Goal: Transaction & Acquisition: Purchase product/service

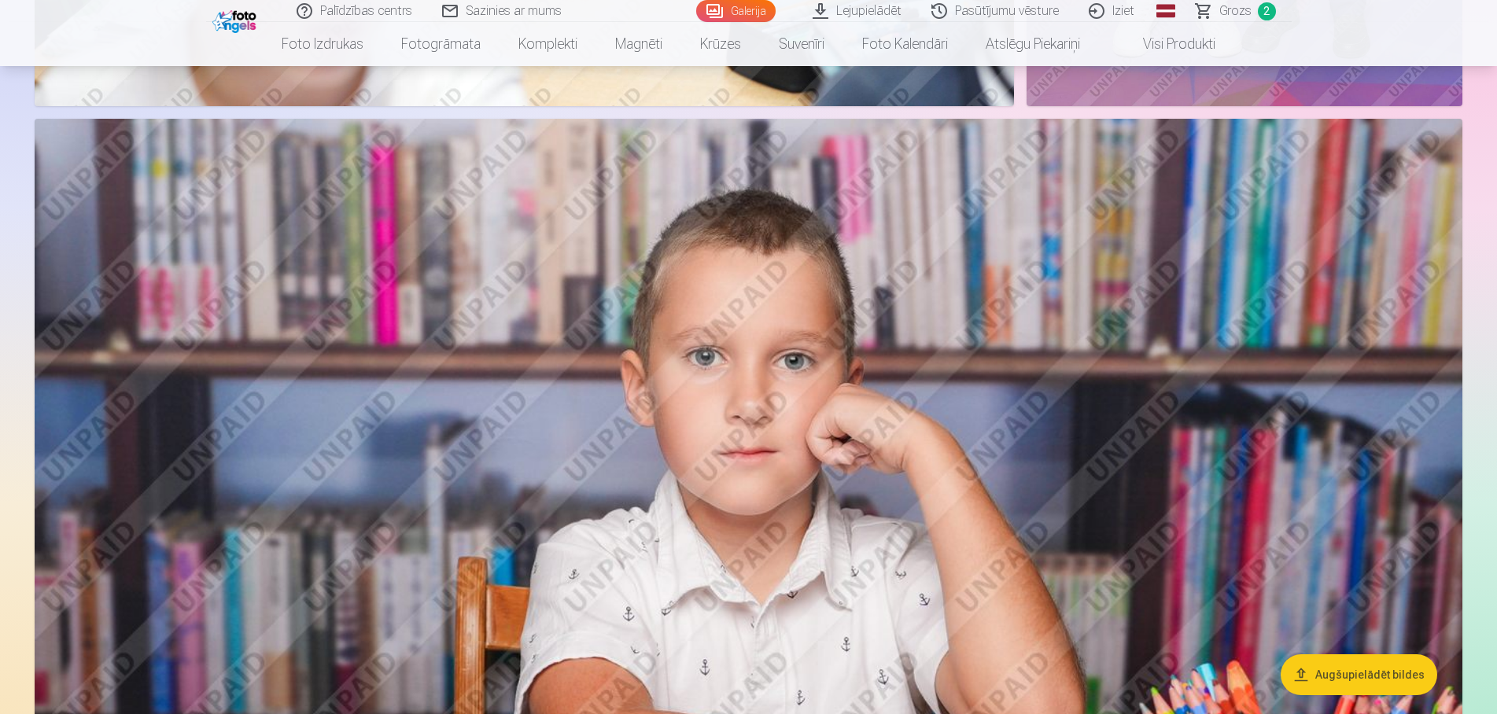
scroll to position [1766, 0]
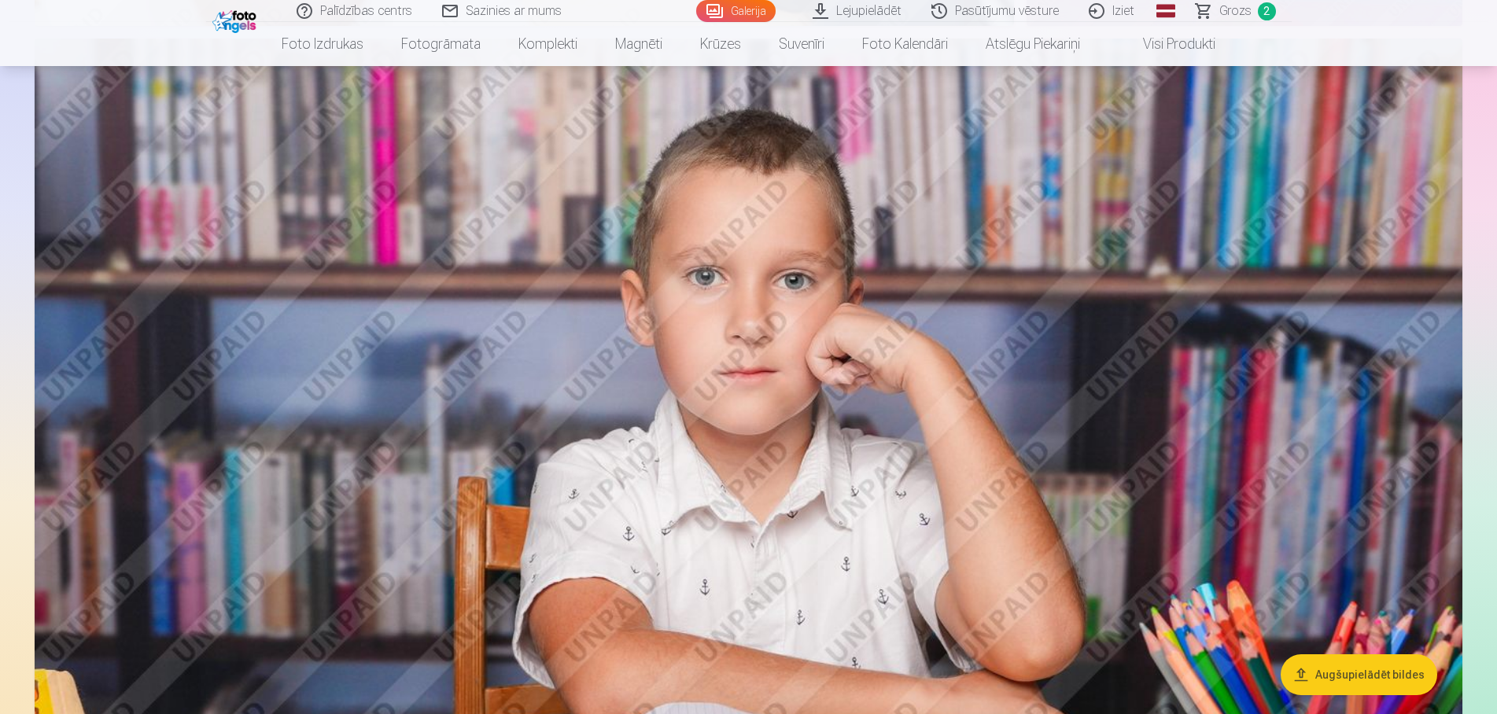
click at [1003, 380] on img at bounding box center [749, 515] width 1428 height 952
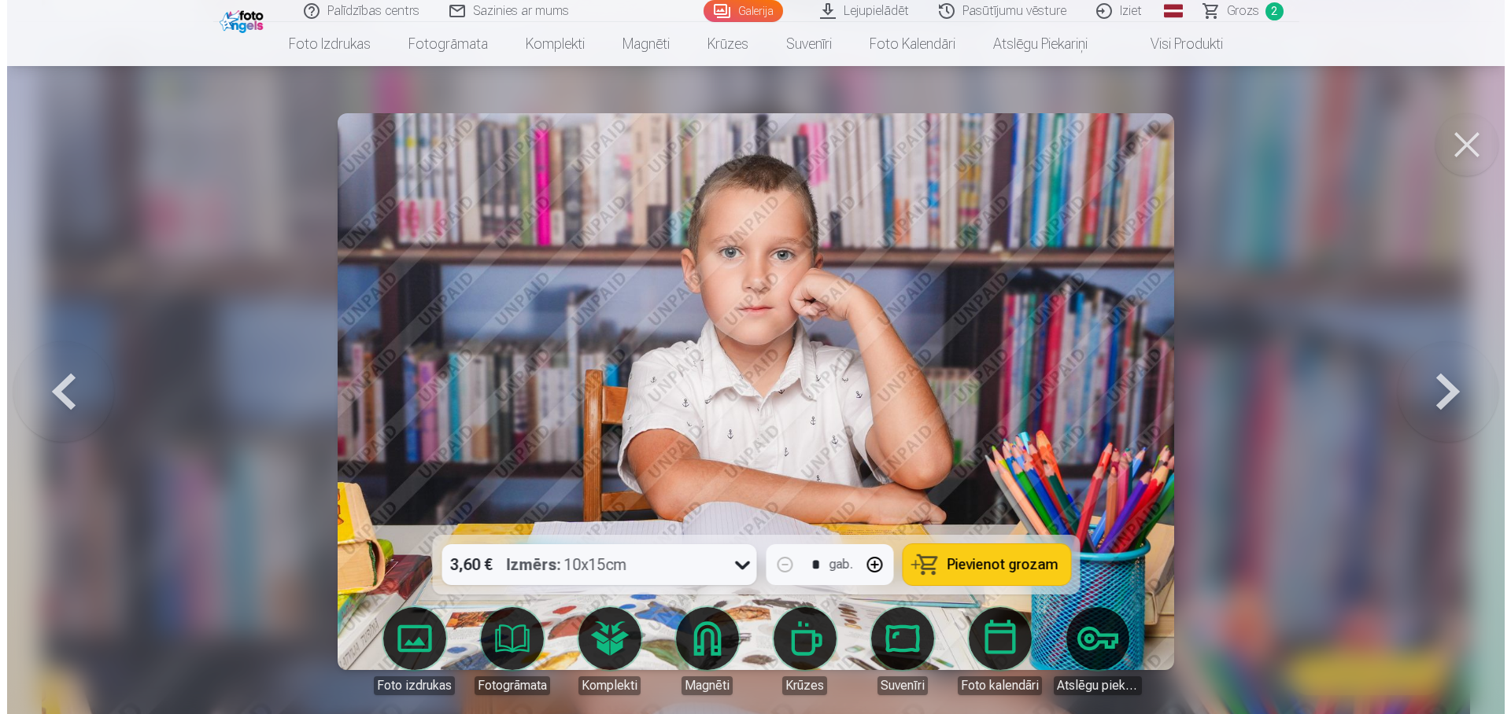
scroll to position [1774, 0]
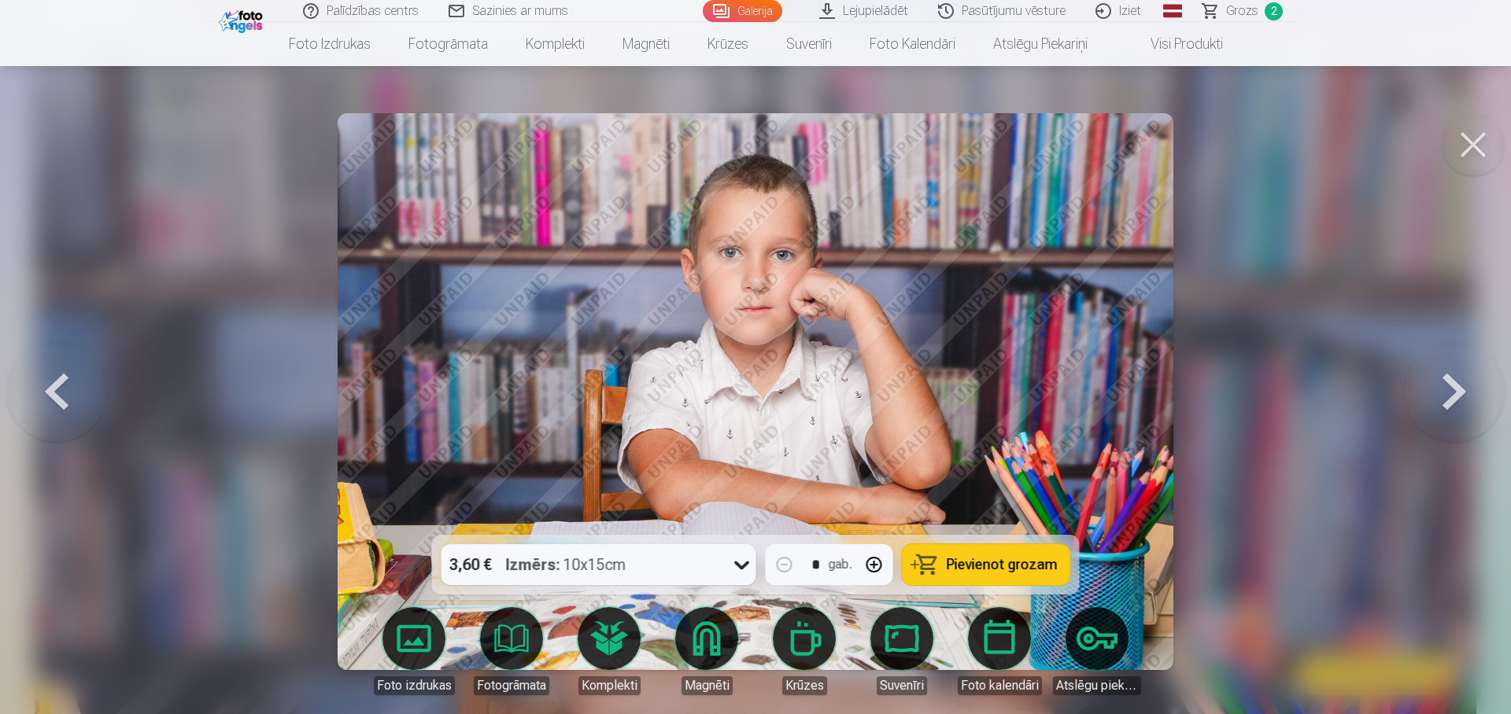
click at [1010, 562] on span "Pievienot grozam" at bounding box center [1002, 565] width 111 height 14
click at [1475, 153] on button at bounding box center [1473, 144] width 63 height 63
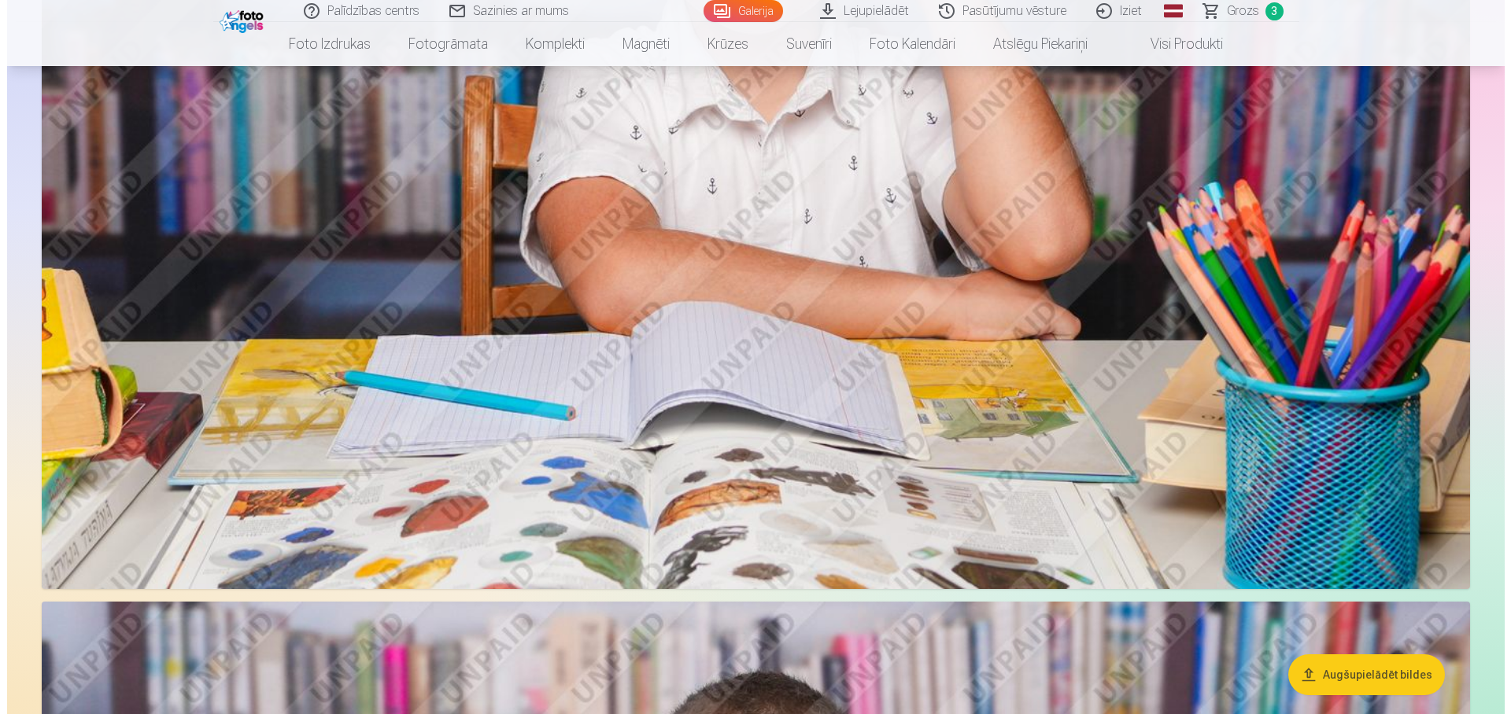
scroll to position [2328, 0]
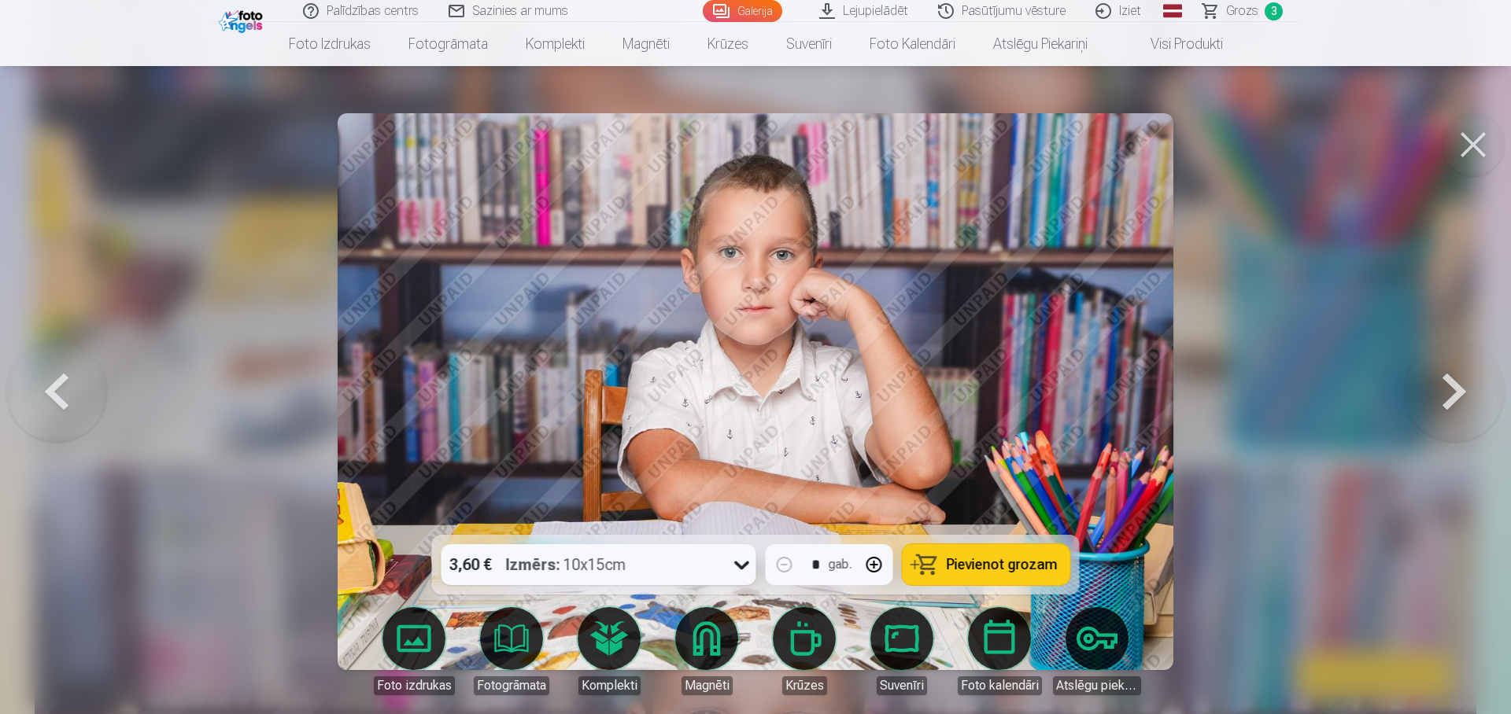
click at [995, 566] on span "Pievienot grozam" at bounding box center [1002, 565] width 111 height 14
click at [1247, 18] on span "Grozs" at bounding box center [1242, 11] width 32 height 19
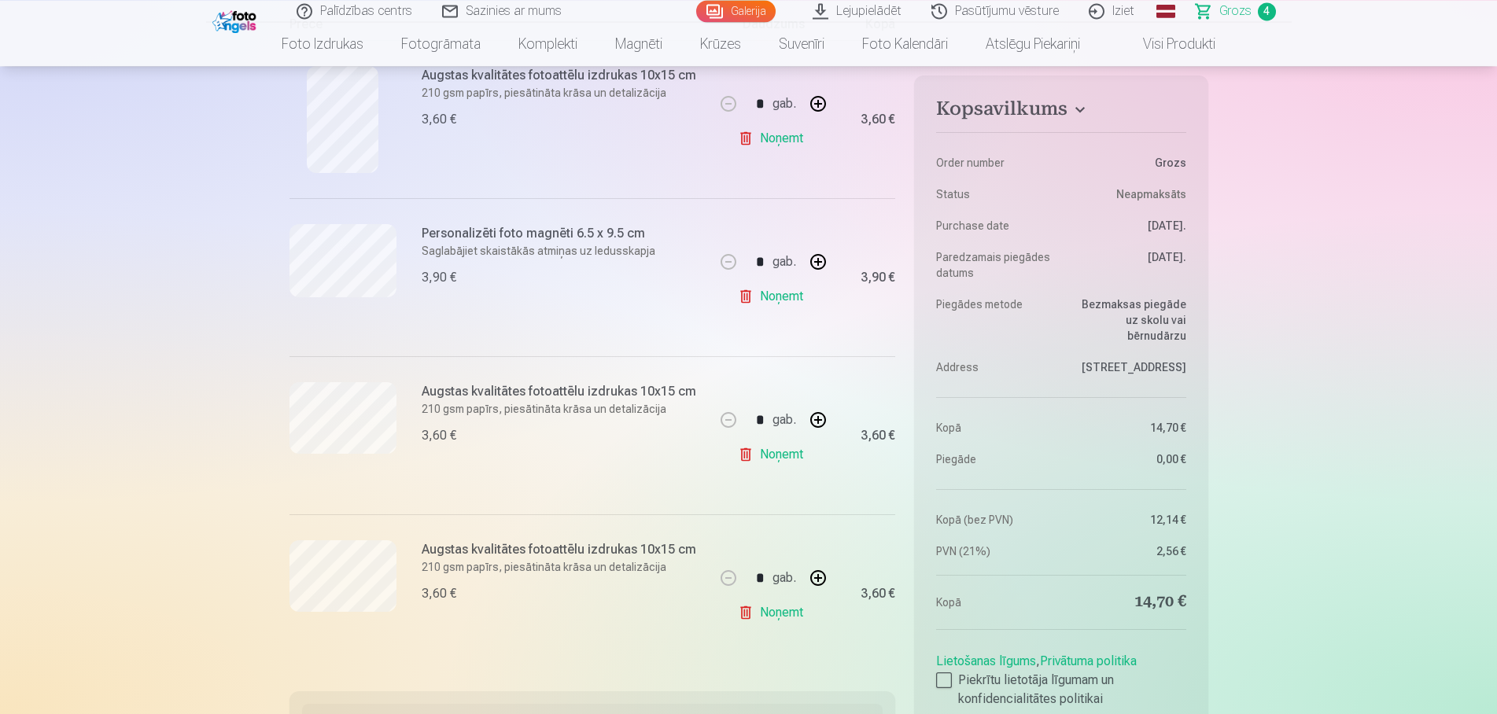
scroll to position [401, 0]
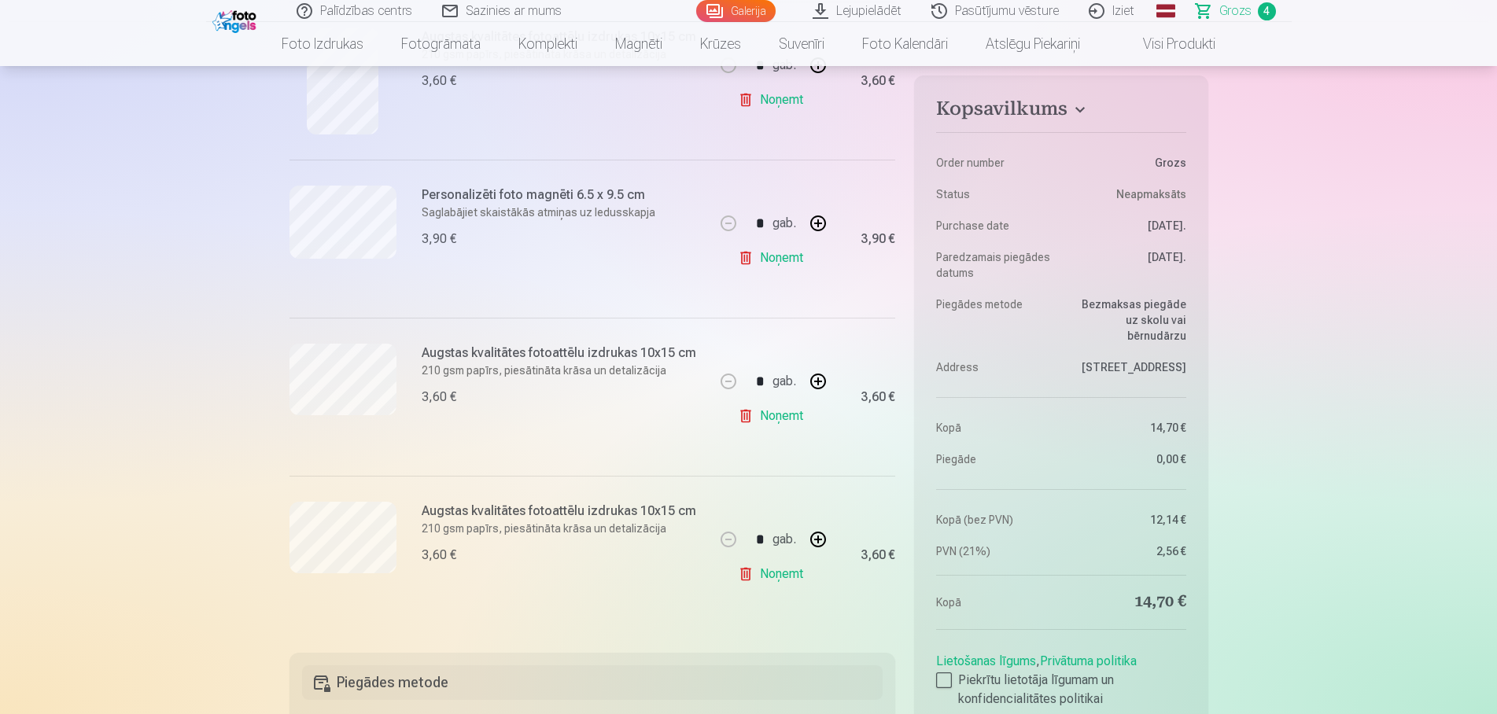
click at [772, 253] on link "Noņemt" at bounding box center [774, 257] width 72 height 31
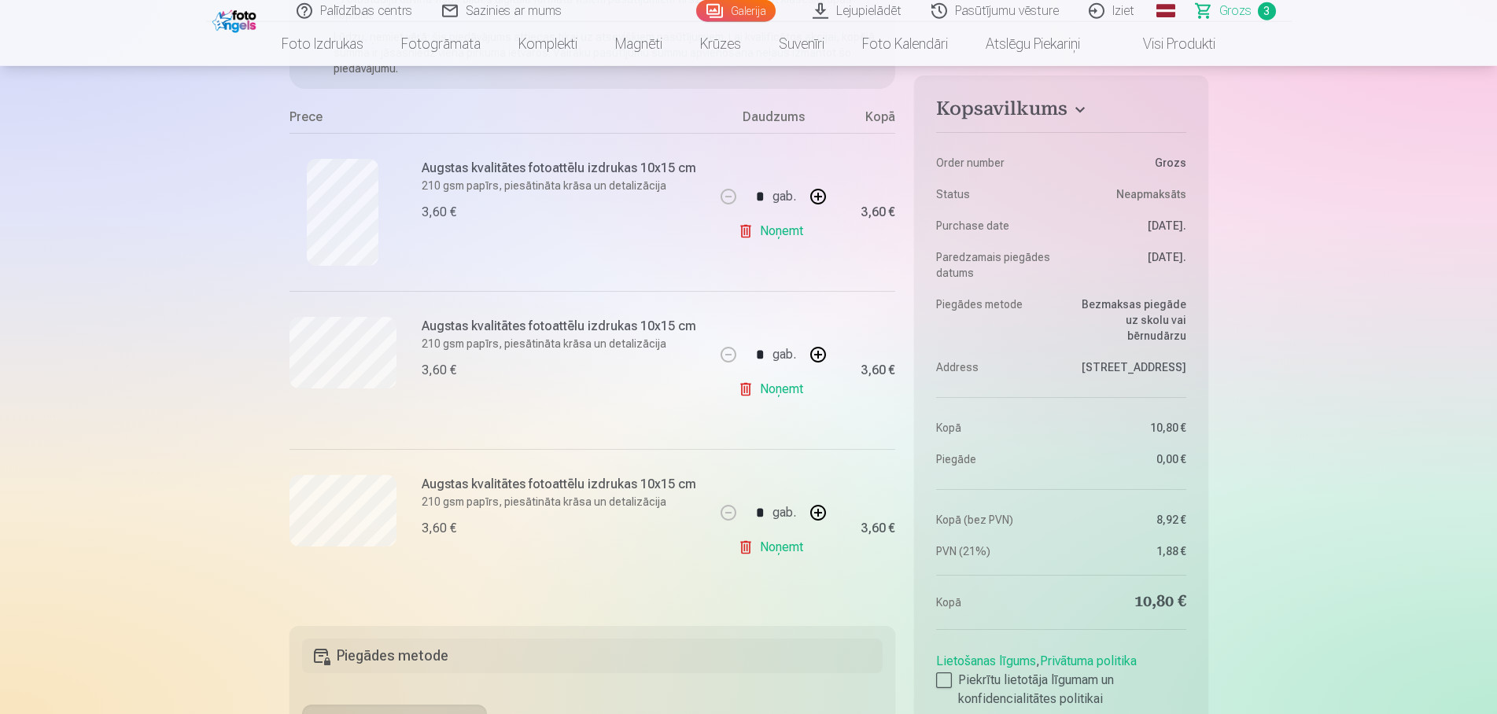
scroll to position [241, 0]
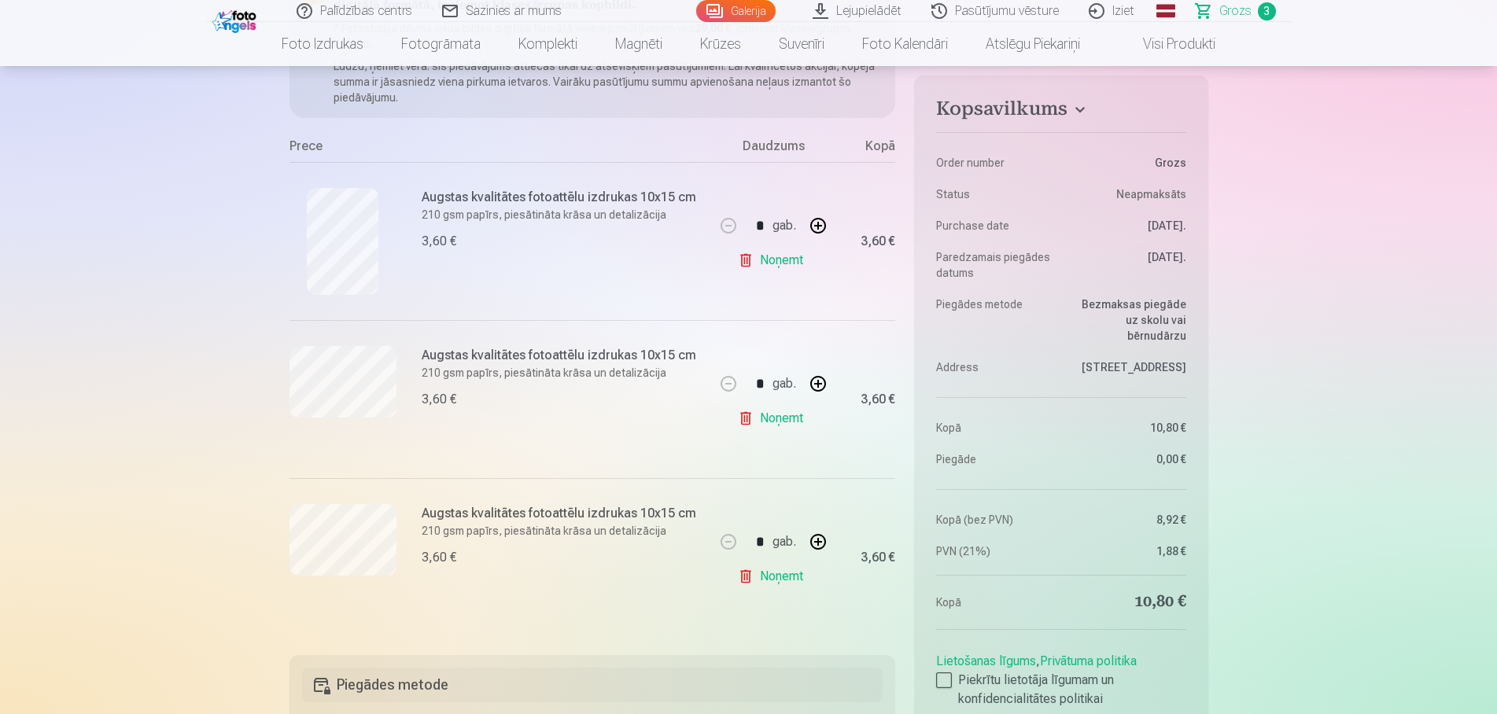
click at [792, 264] on link "Noņemt" at bounding box center [774, 260] width 72 height 31
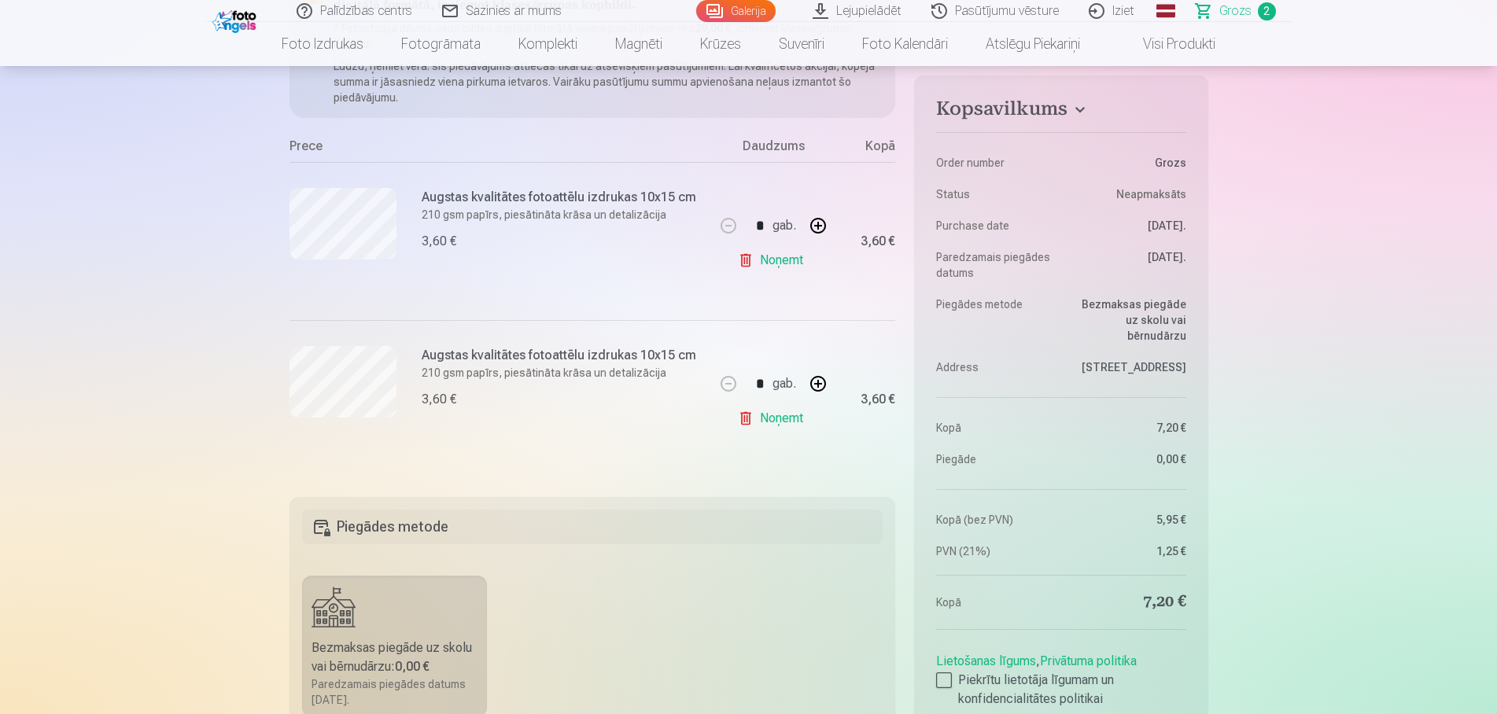
scroll to position [0, 0]
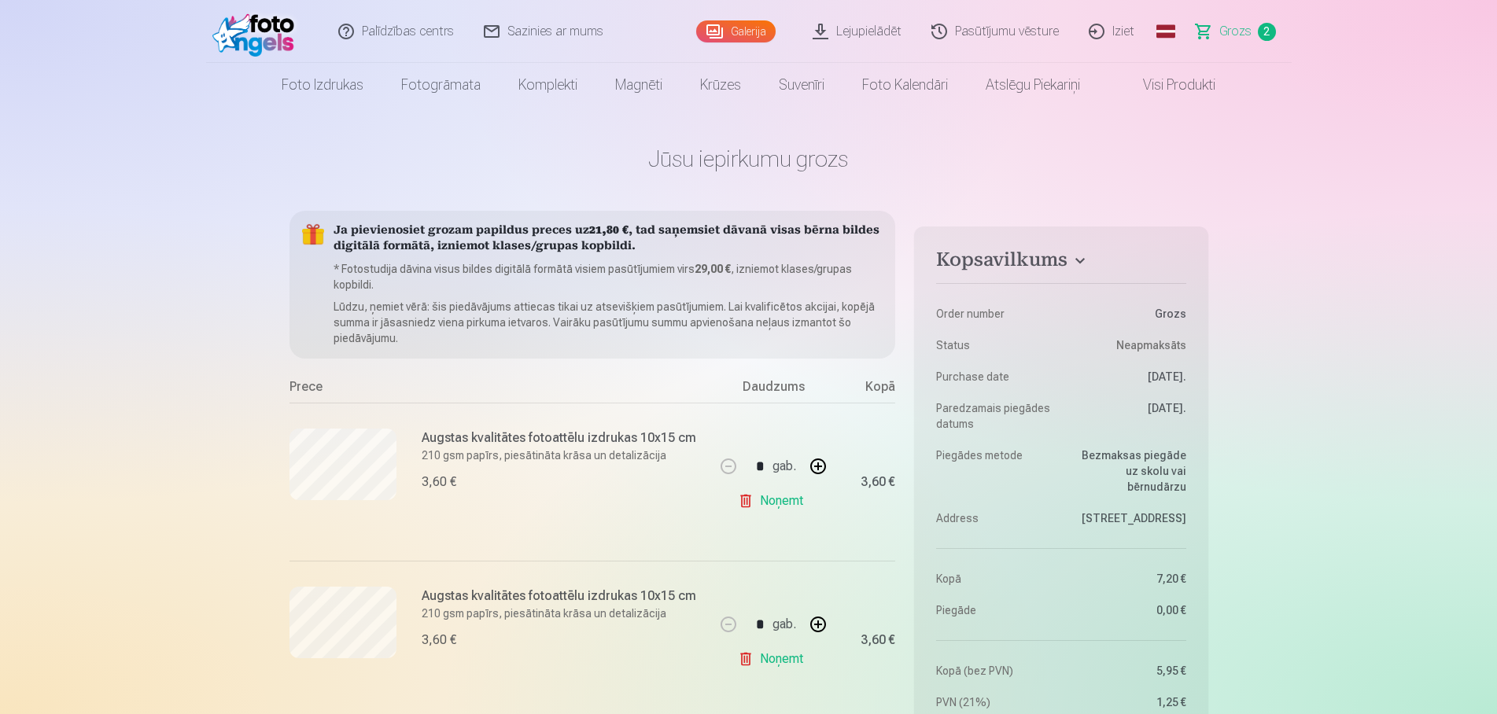
click at [257, 28] on img at bounding box center [257, 31] width 90 height 50
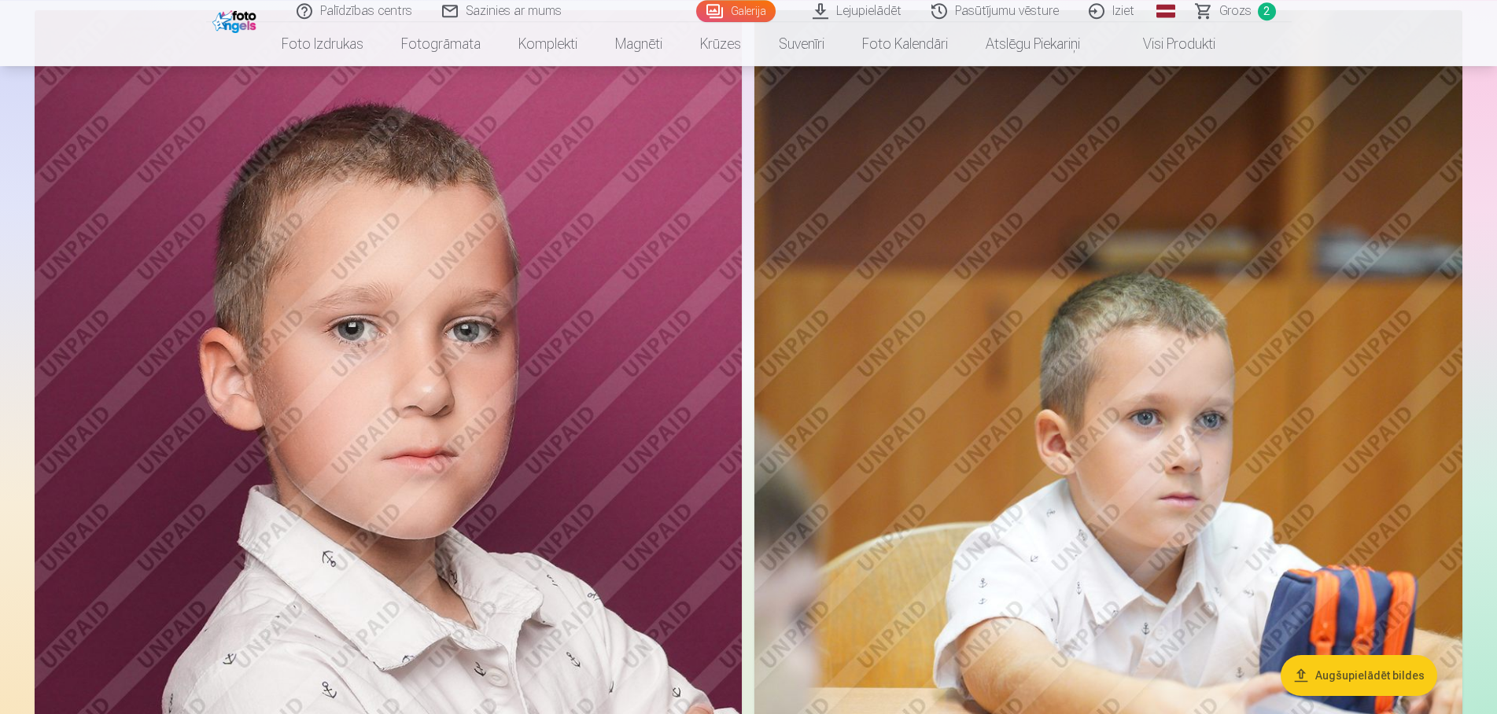
scroll to position [6621, 0]
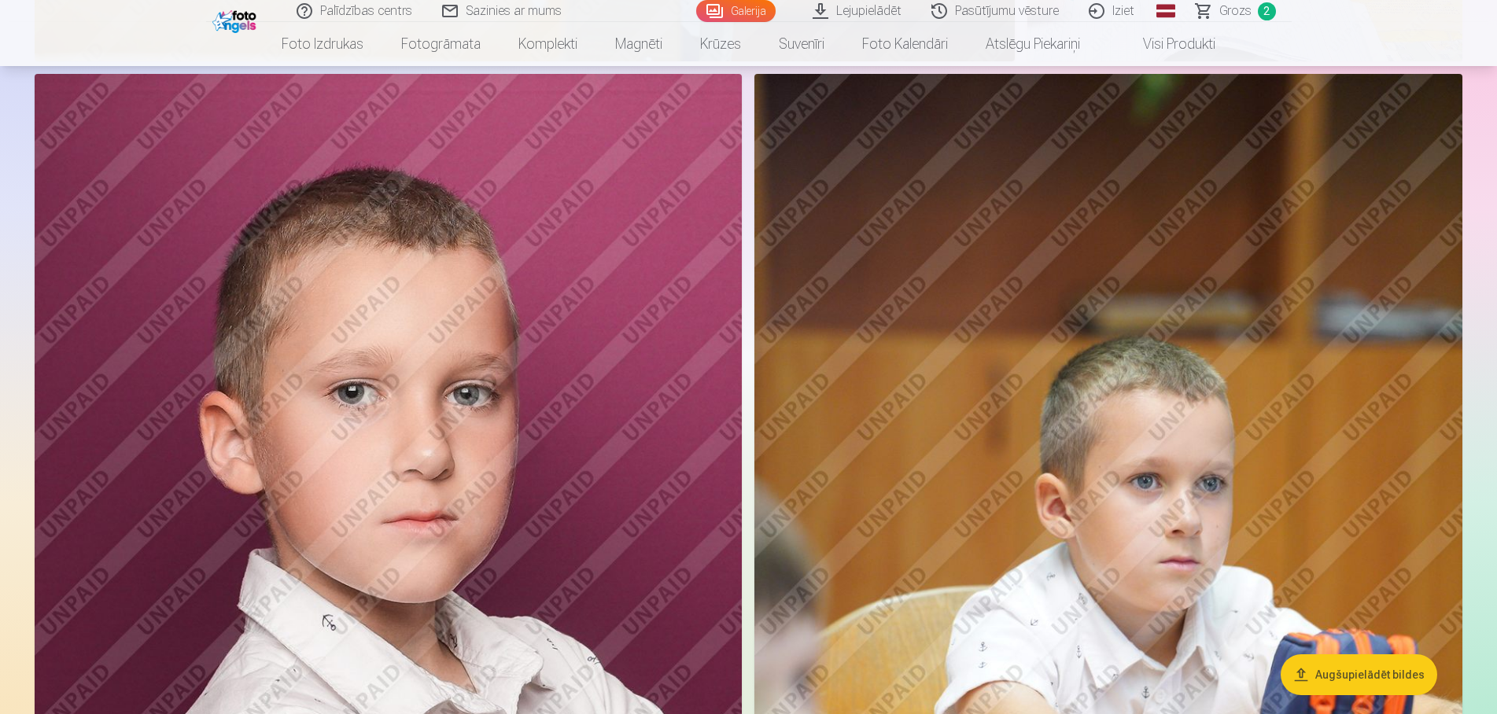
click at [499, 341] on img at bounding box center [388, 604] width 707 height 1061
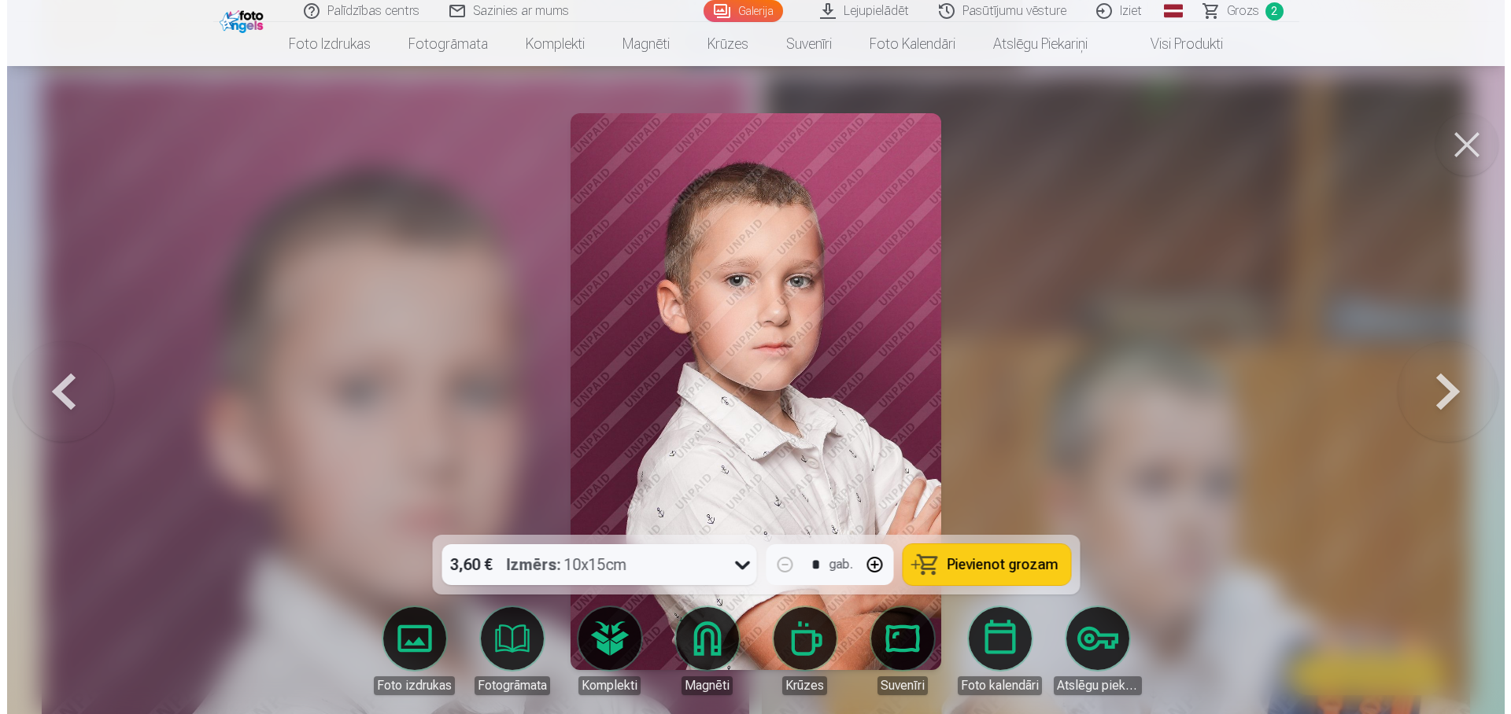
scroll to position [6675, 0]
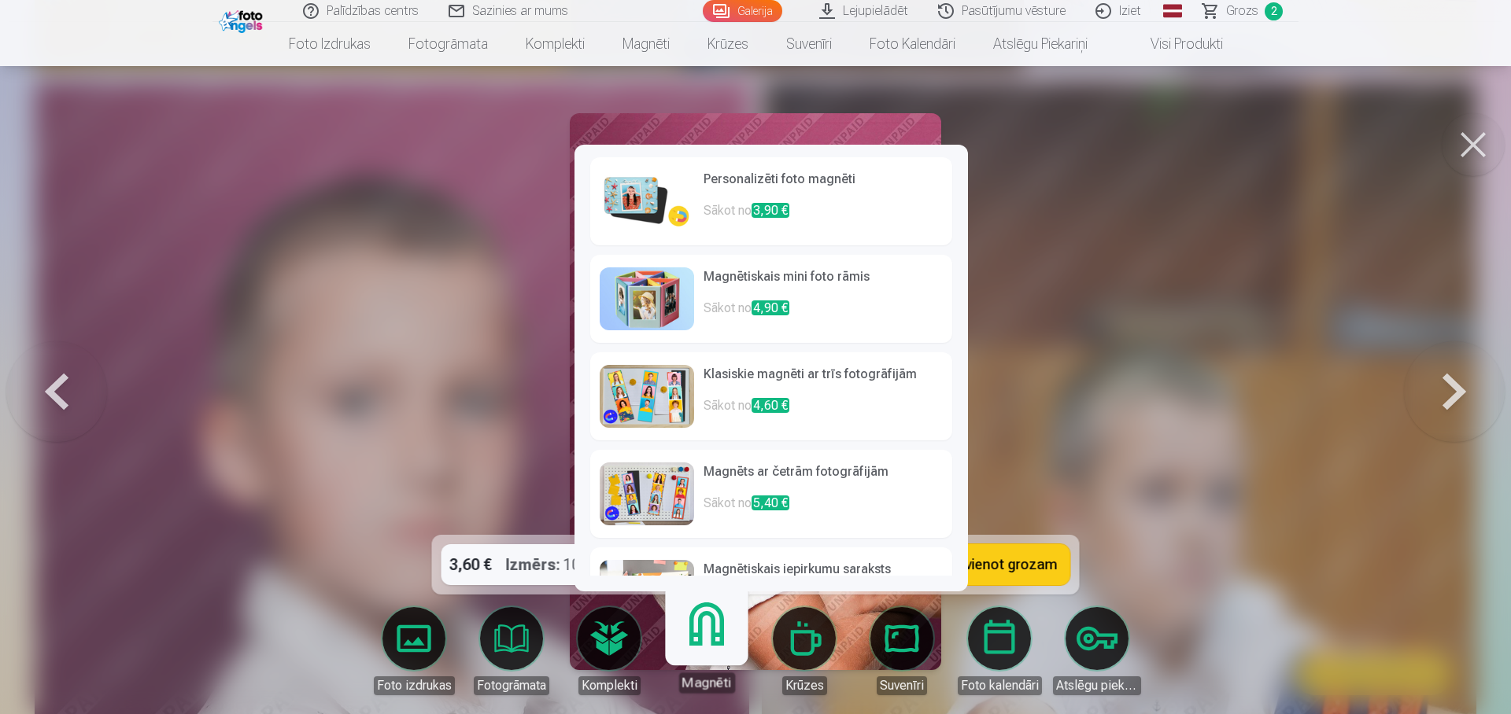
click at [770, 216] on span "3,90 €" at bounding box center [770, 210] width 38 height 15
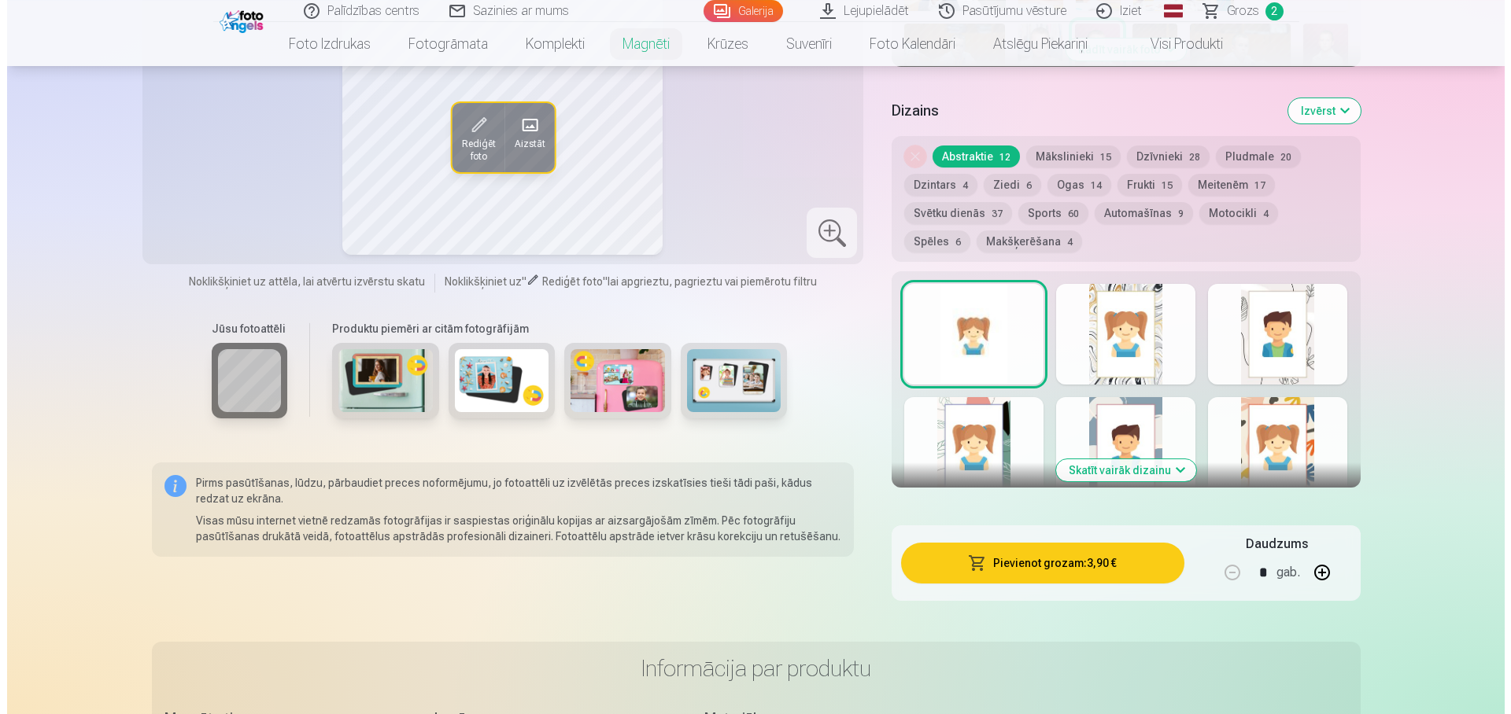
scroll to position [963, 0]
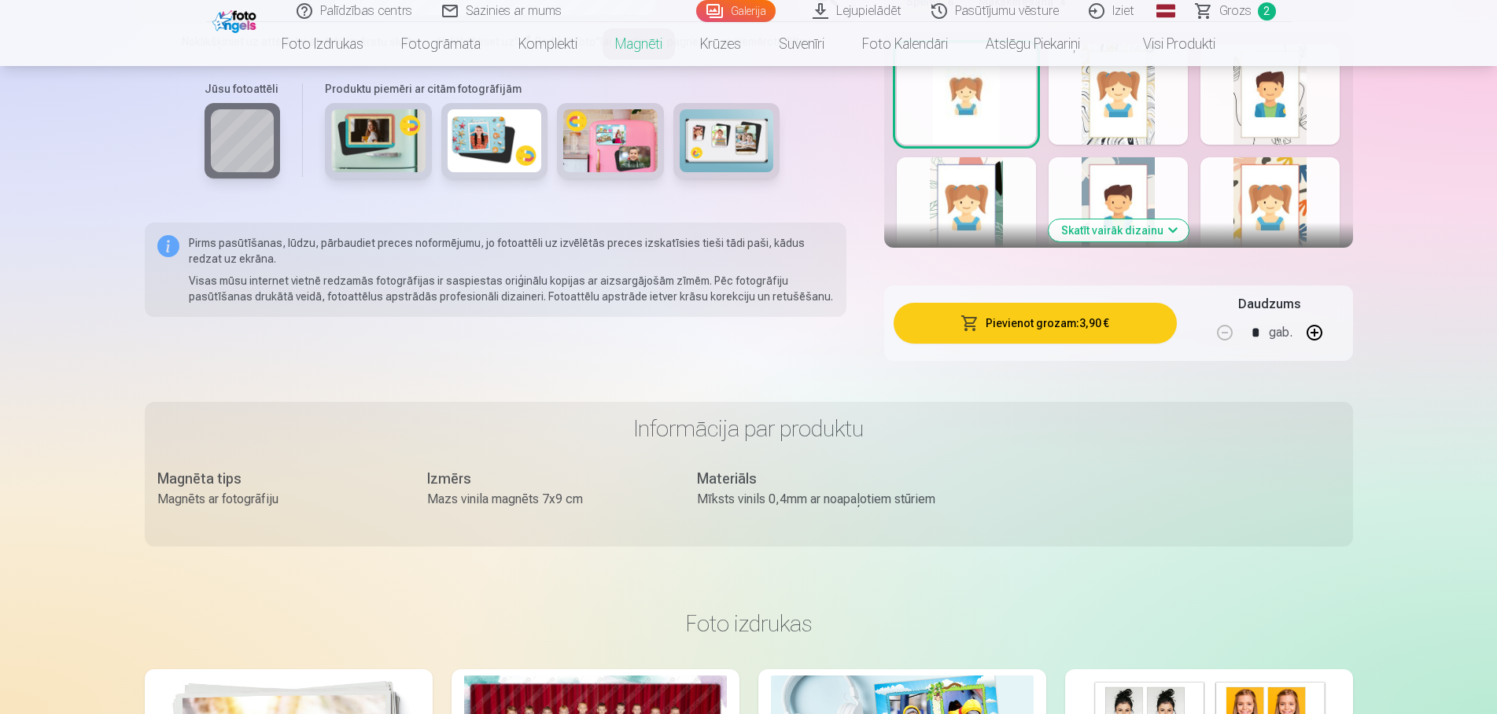
click at [1075, 313] on button "Pievienot grozam : 3,90 €" at bounding box center [1035, 323] width 282 height 41
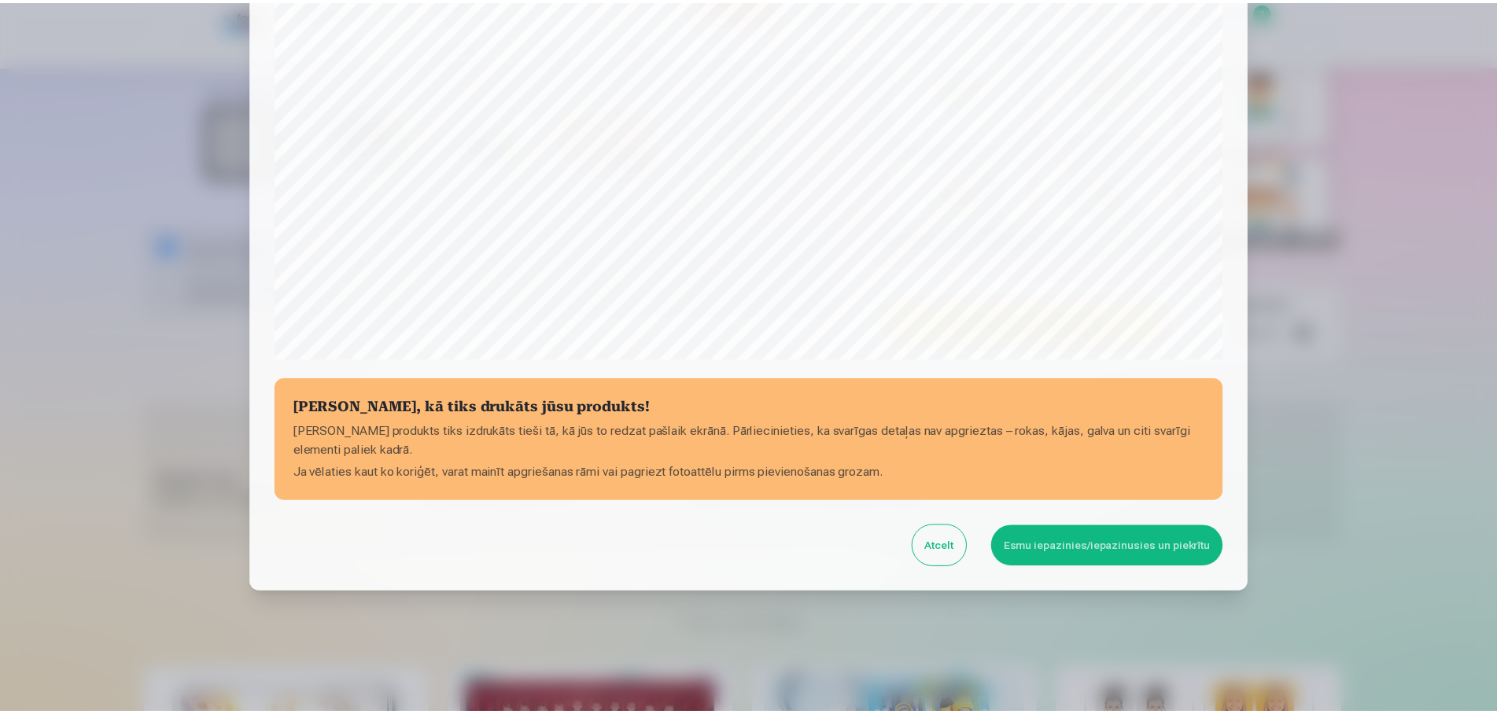
scroll to position [419, 0]
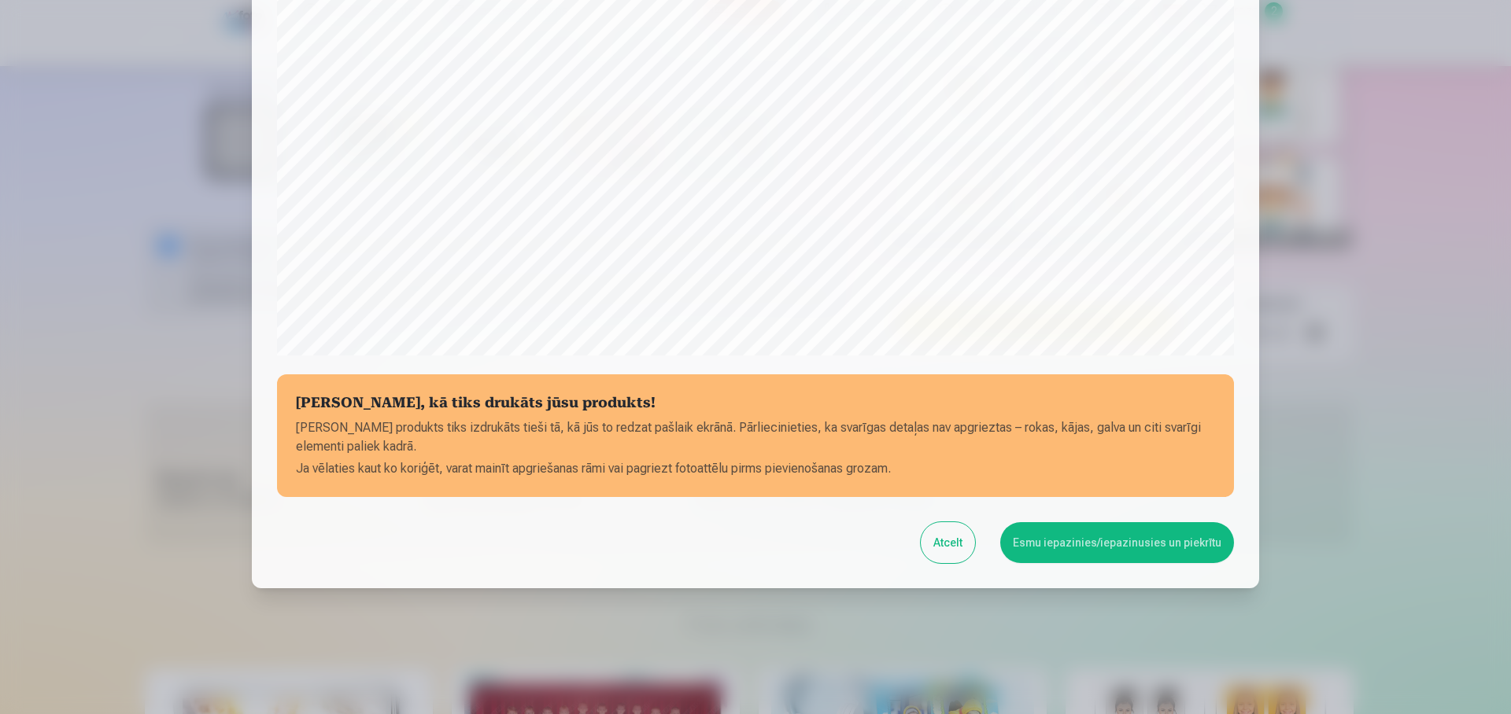
click at [1039, 542] on button "Esmu iepazinies/iepazinusies un piekrītu" at bounding box center [1117, 542] width 234 height 41
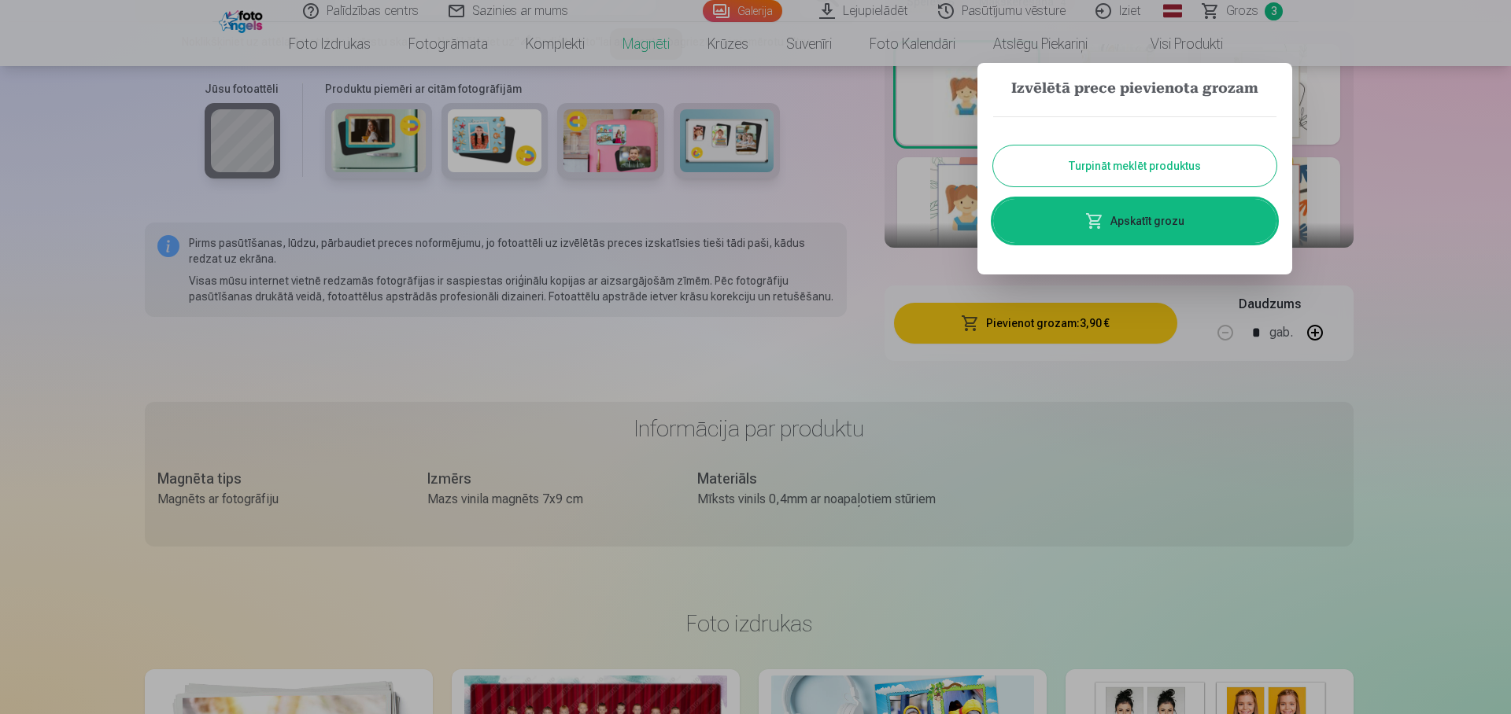
click at [1131, 175] on button "Turpināt meklēt produktus" at bounding box center [1134, 166] width 283 height 41
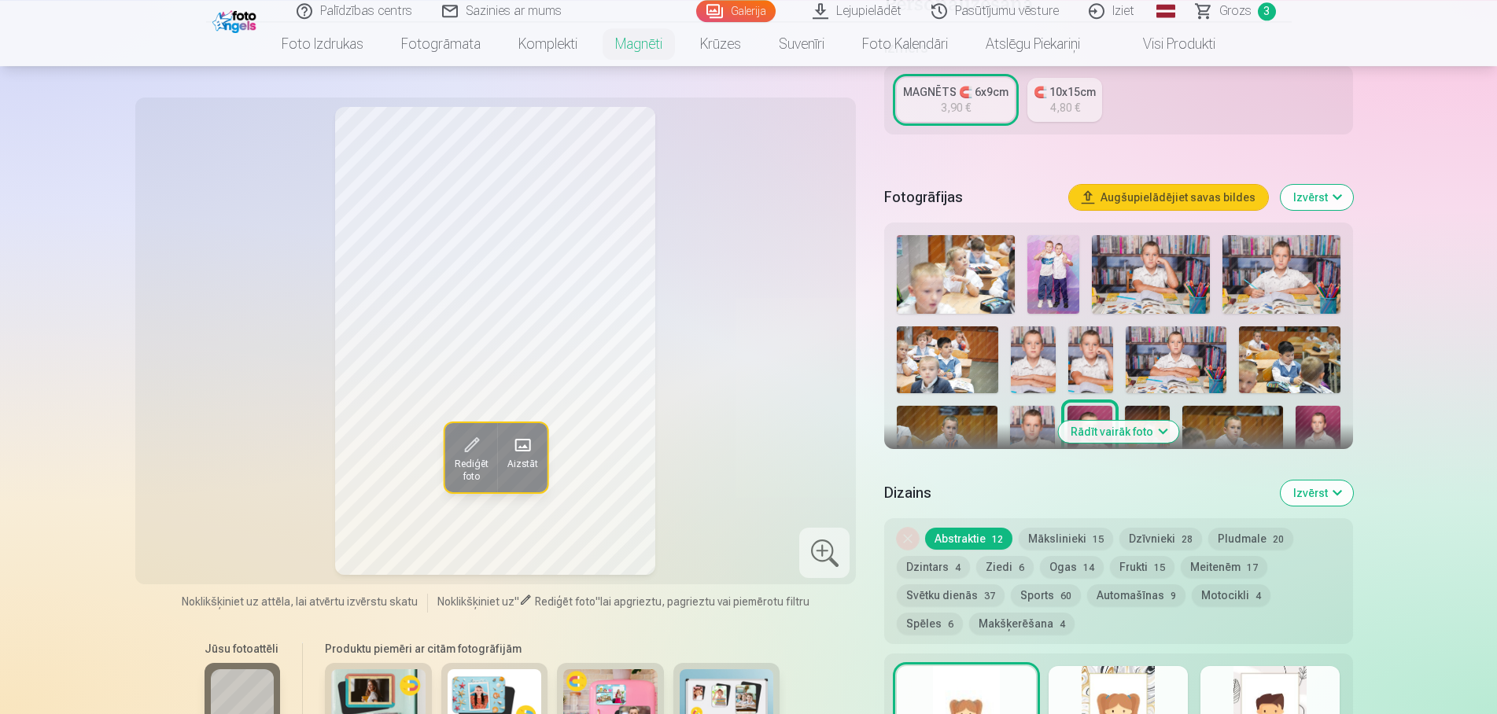
scroll to position [0, 0]
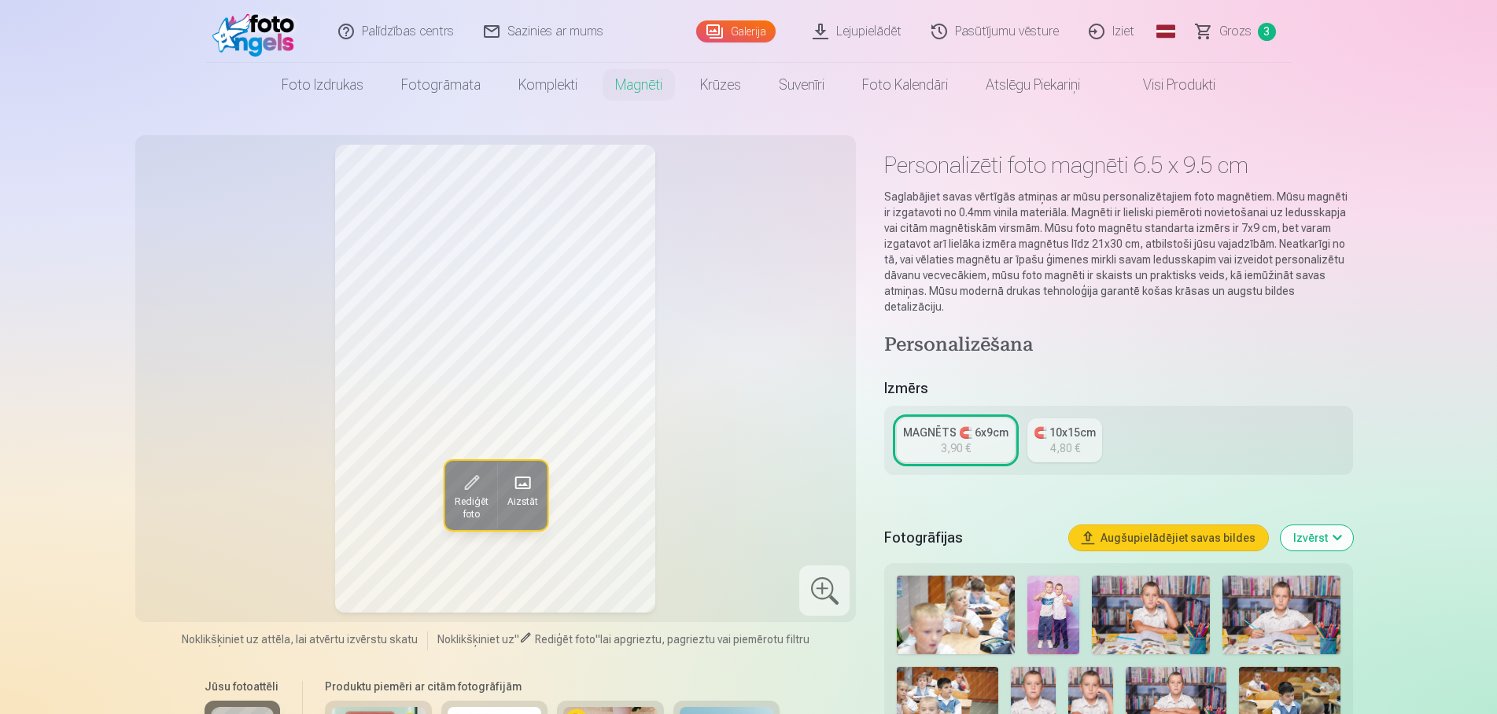
click at [1245, 30] on span "Grozs" at bounding box center [1236, 31] width 32 height 19
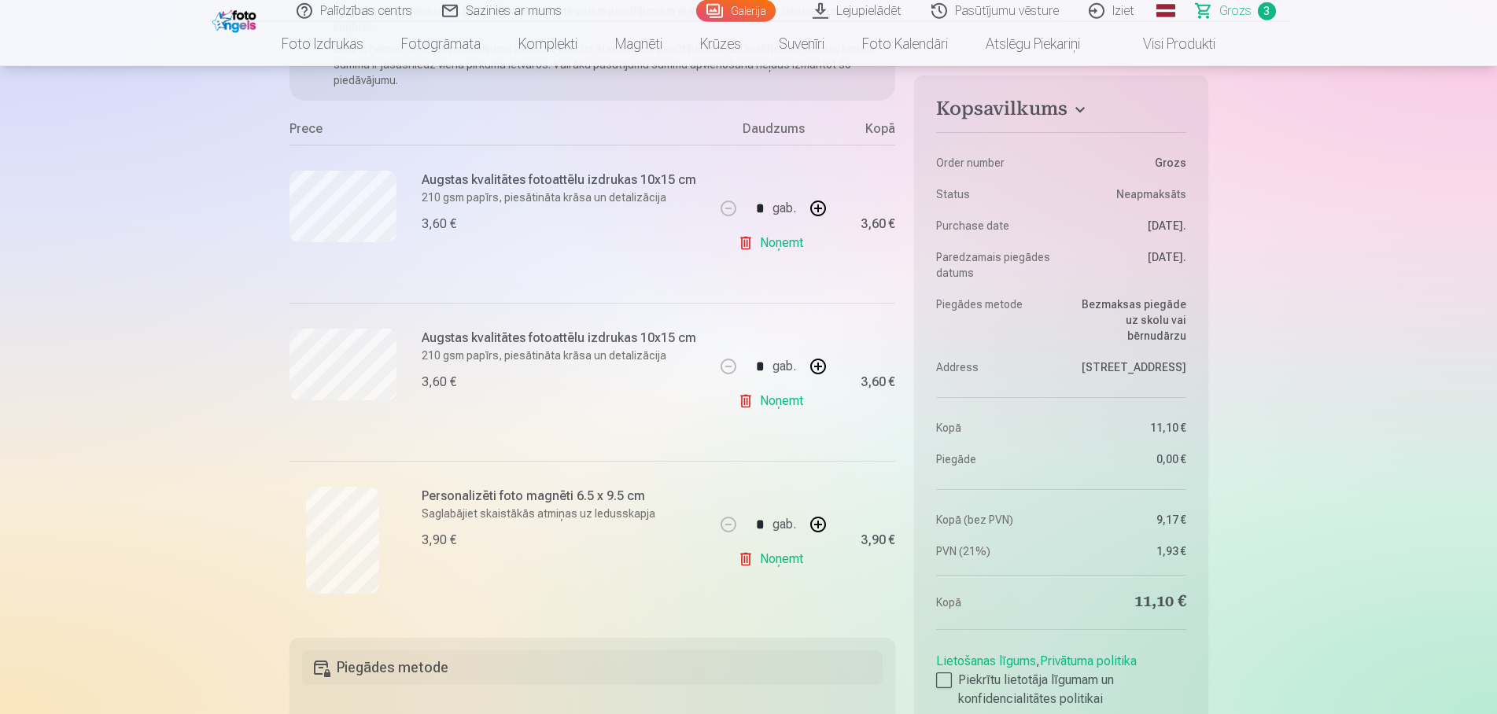
scroll to position [241, 0]
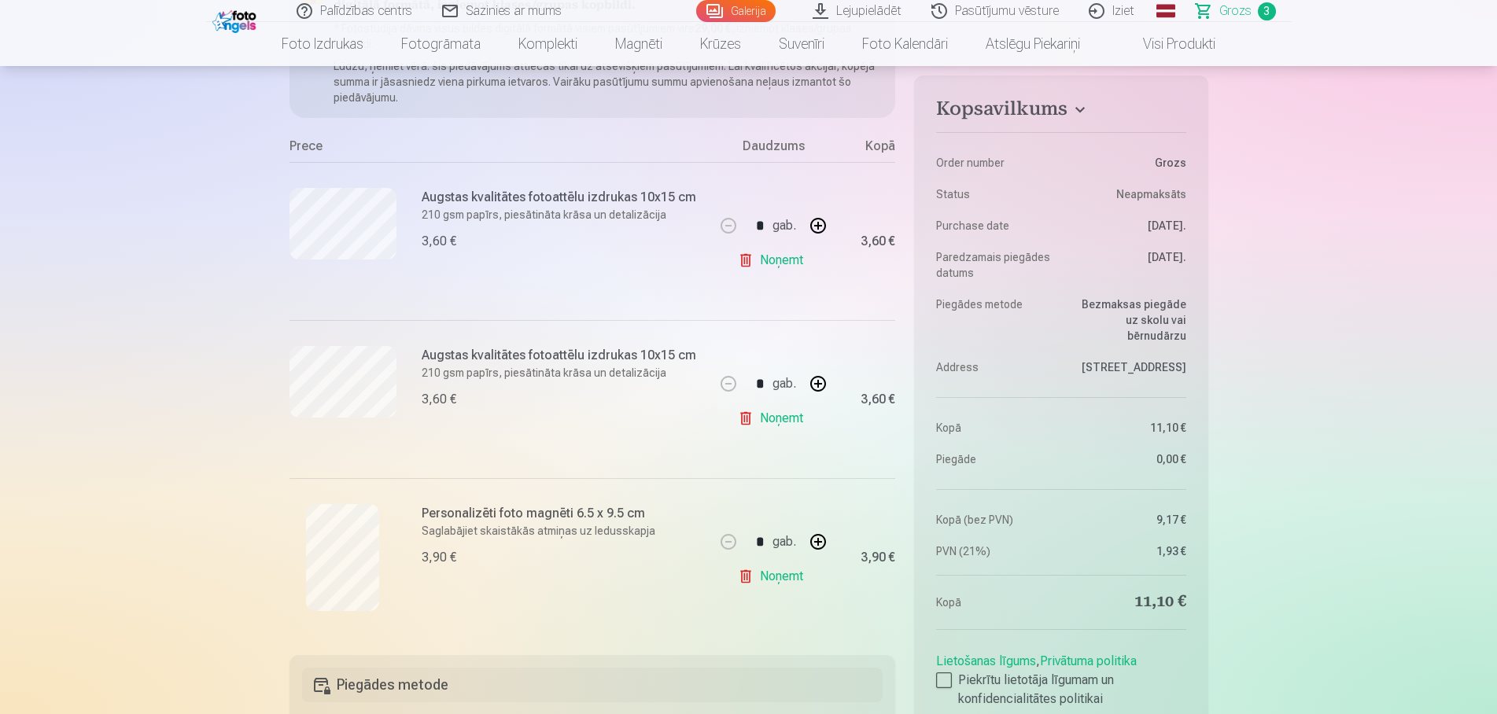
click at [770, 269] on link "Noņemt" at bounding box center [774, 260] width 72 height 31
